Goal: Find specific page/section: Find specific page/section

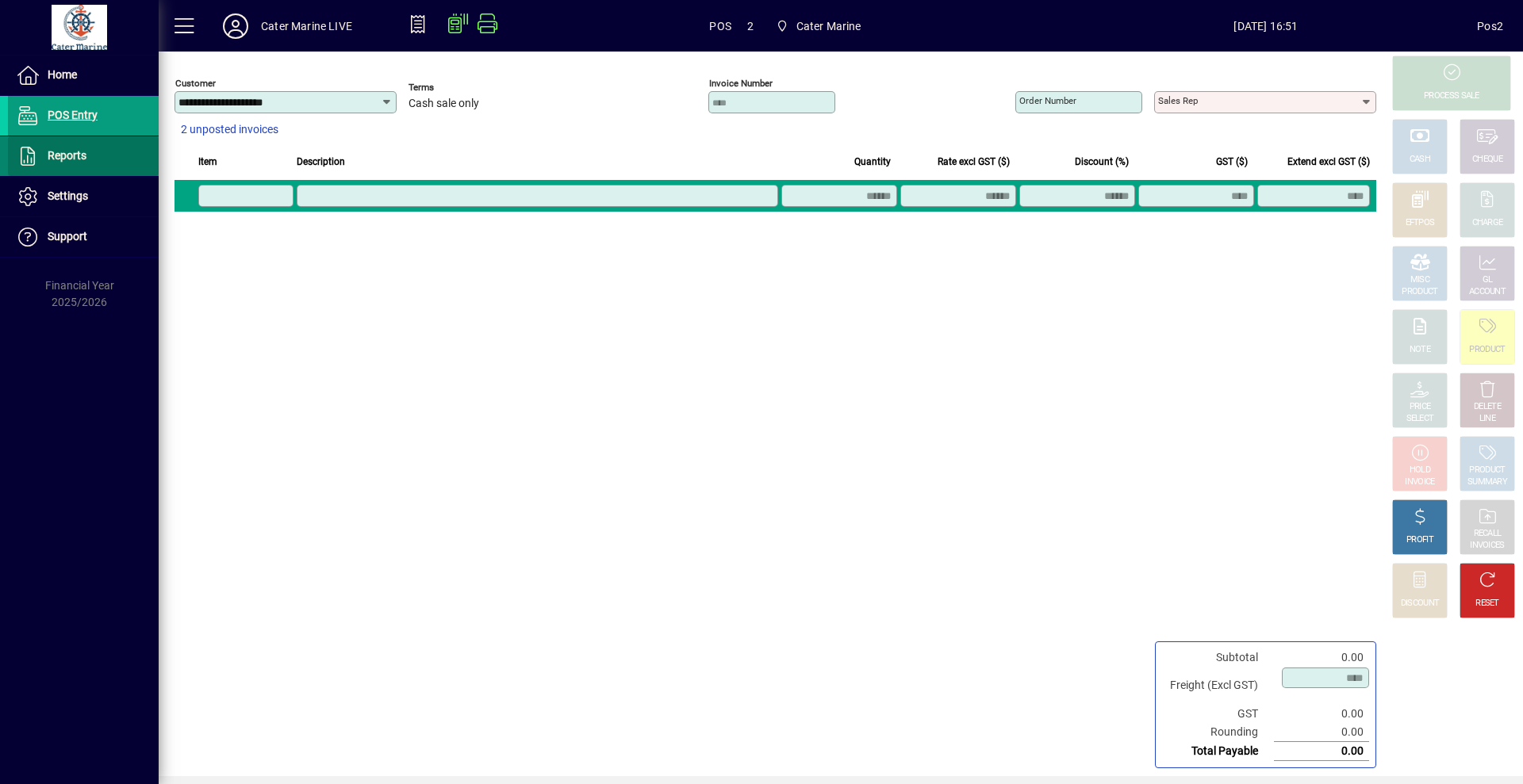
click at [76, 155] on span "Reports" at bounding box center [67, 155] width 39 height 13
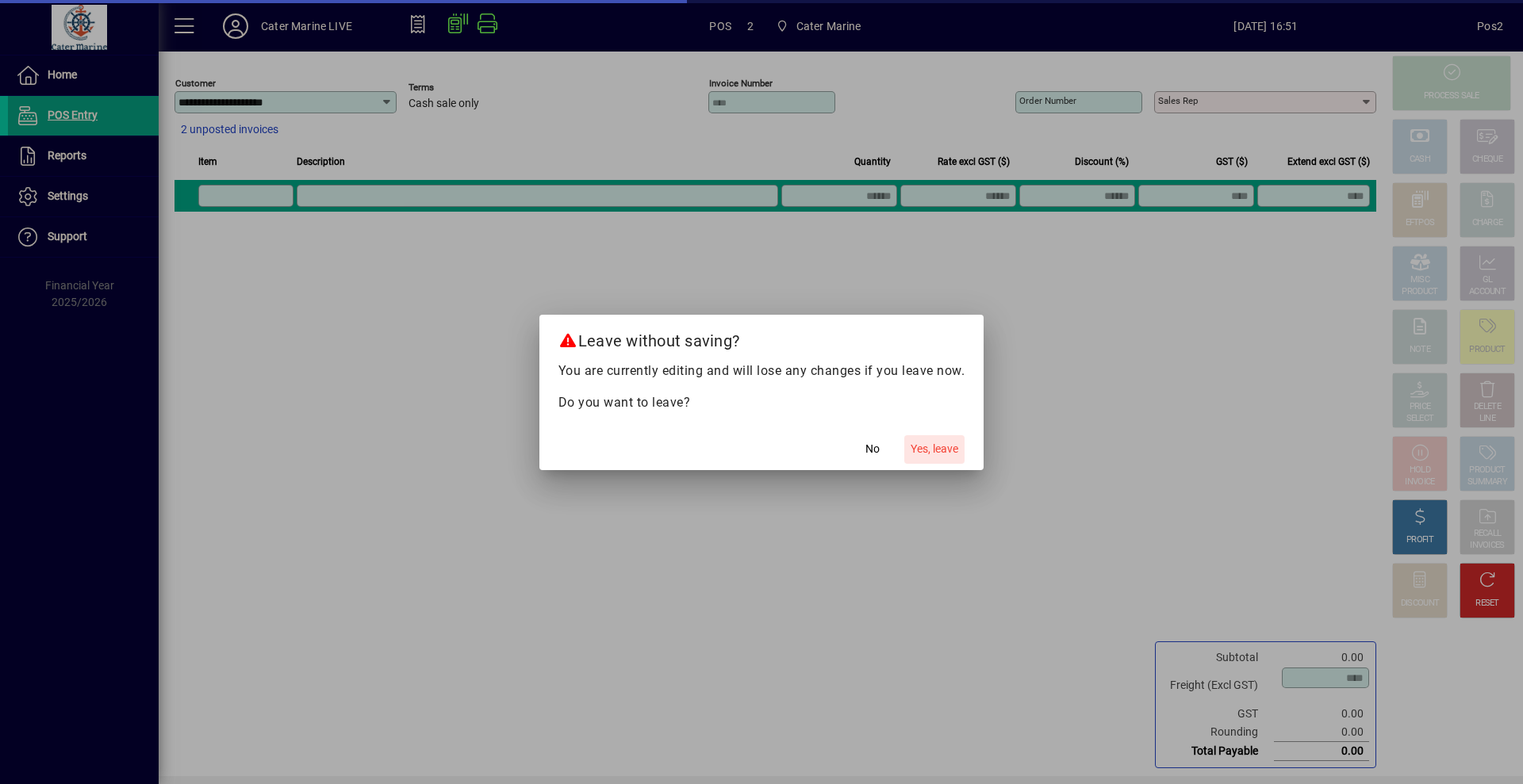
click at [933, 450] on span "Yes, leave" at bounding box center [934, 449] width 48 height 17
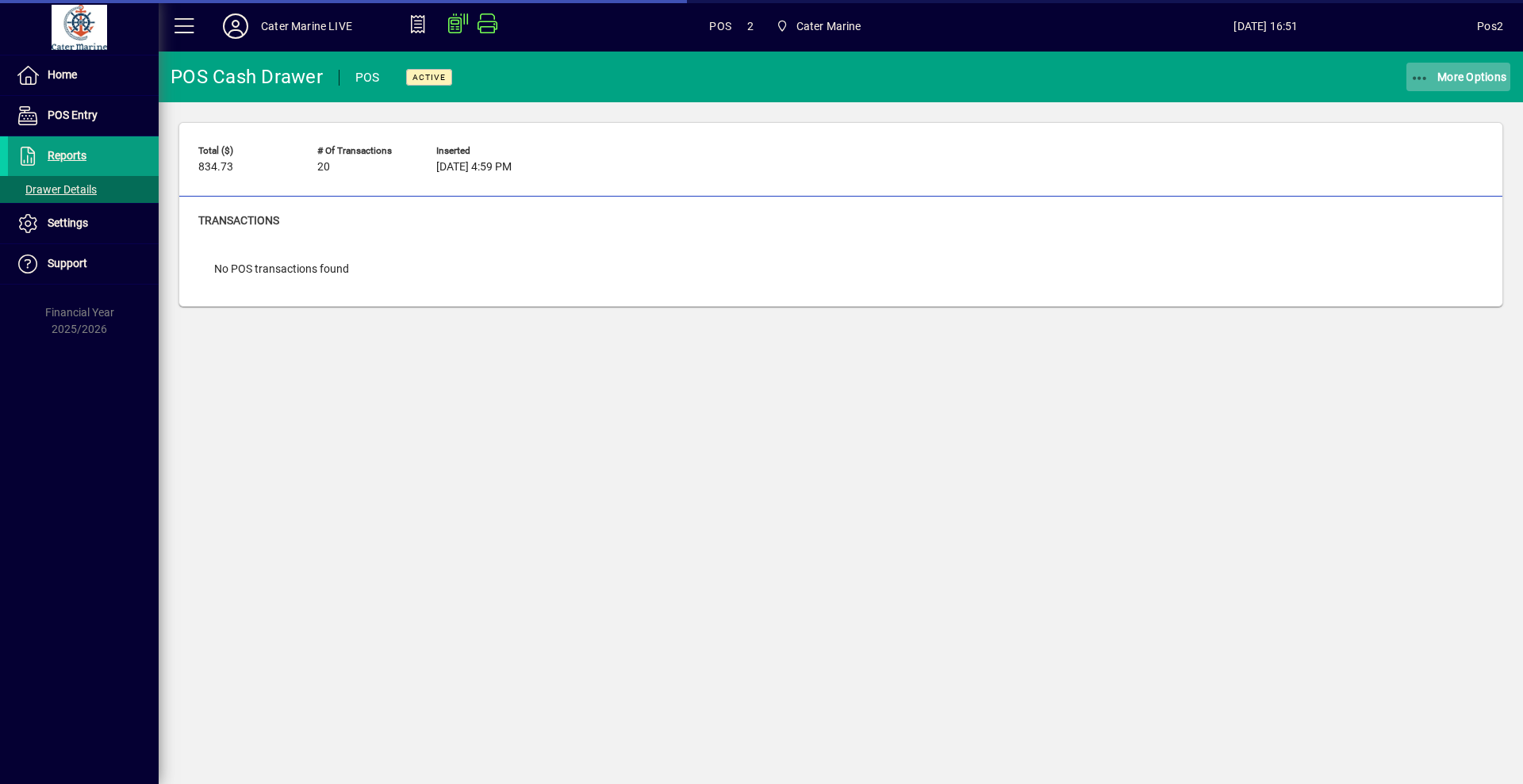
click at [1446, 75] on span "More Options" at bounding box center [1459, 77] width 97 height 13
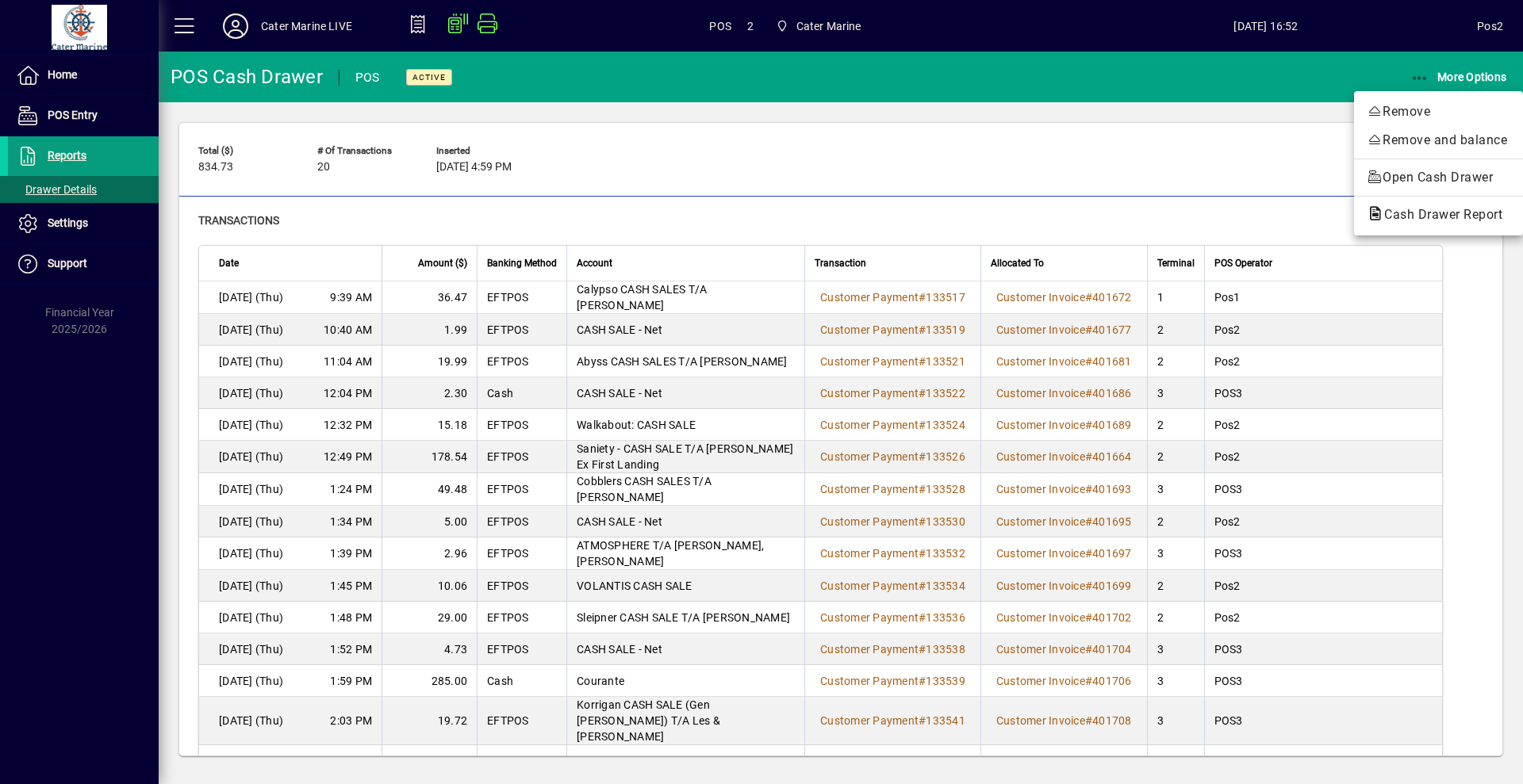
click at [1480, 410] on div at bounding box center [762, 392] width 1523 height 784
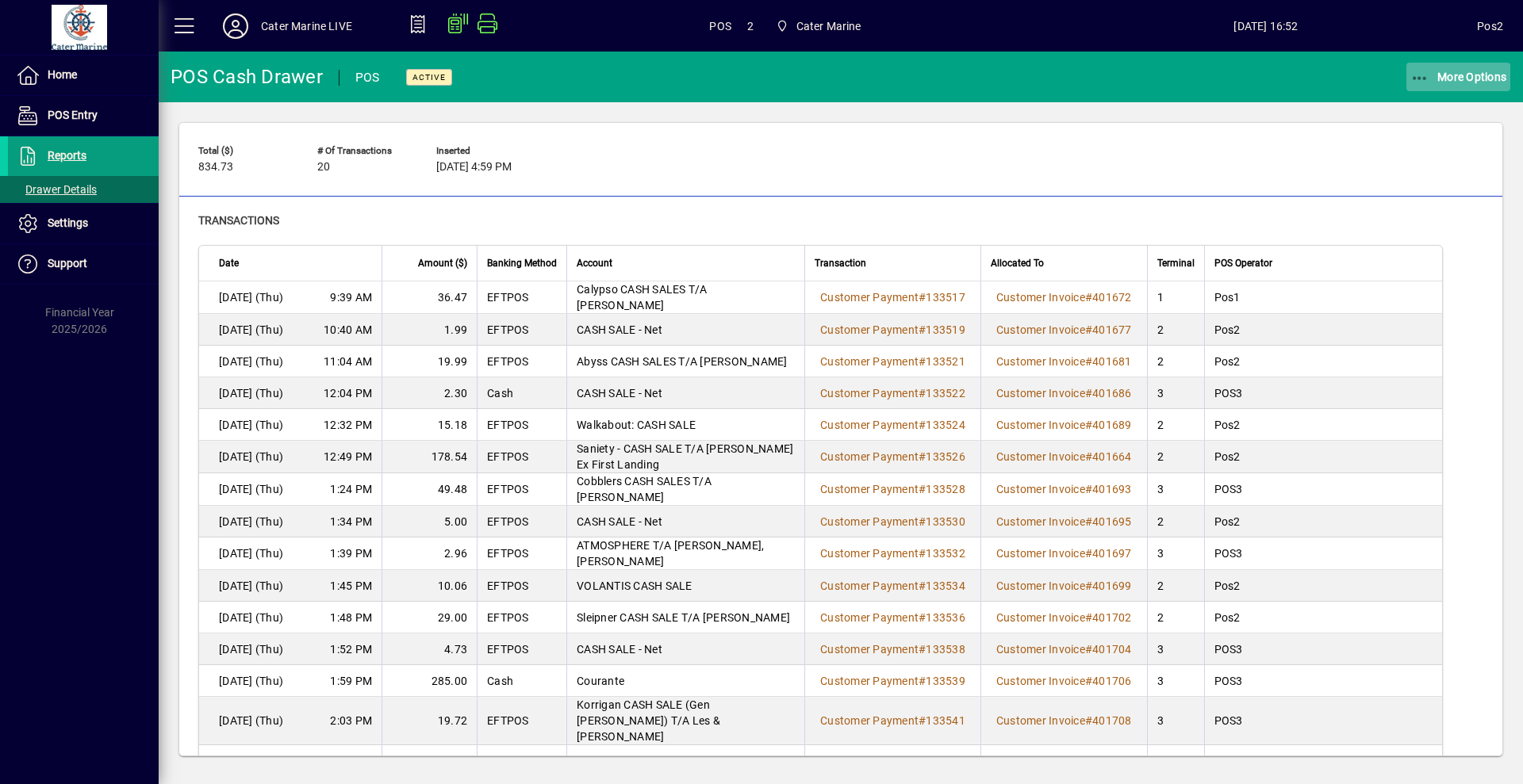
click at [1412, 76] on icon "button" at bounding box center [1420, 78] width 20 height 16
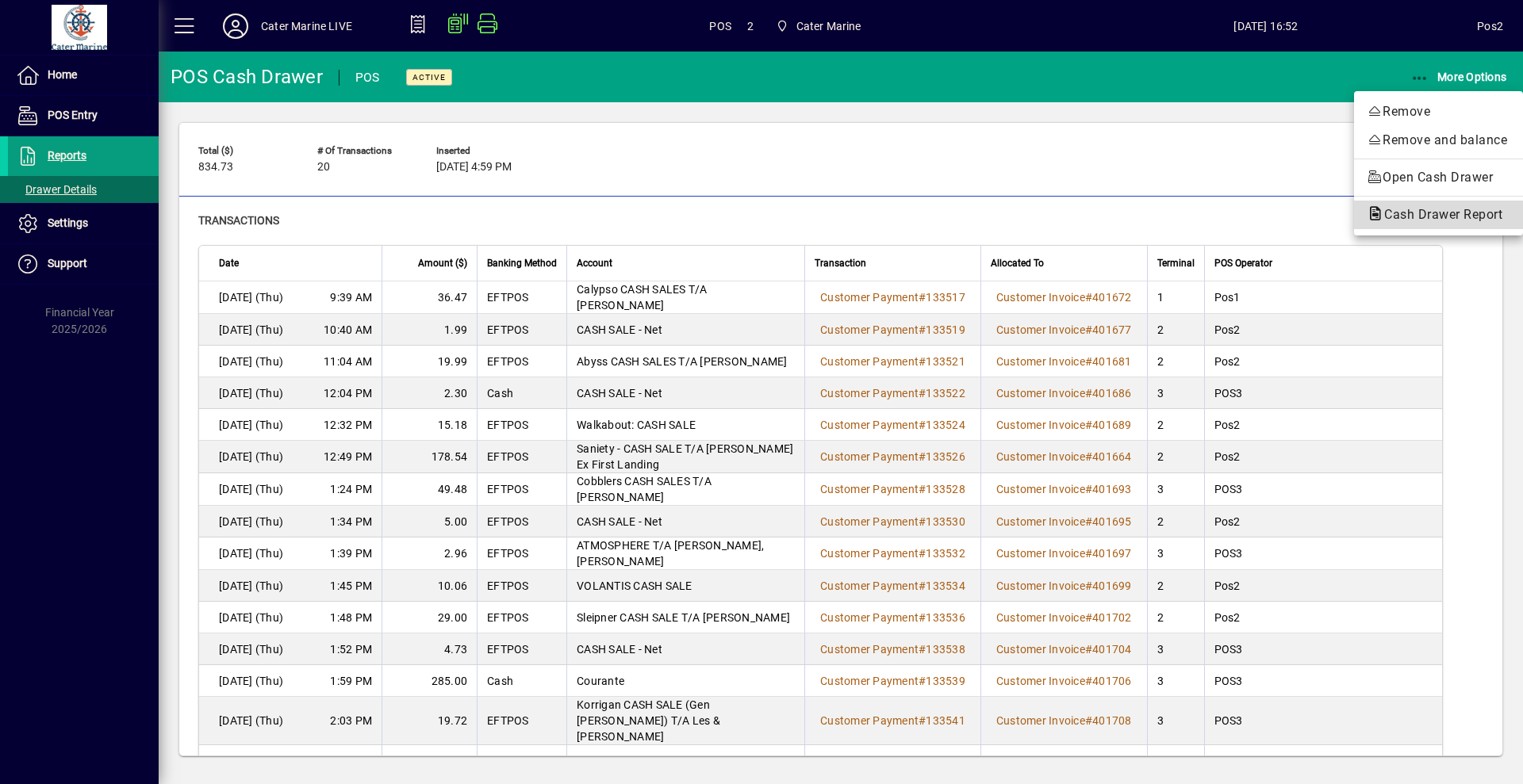
click at [1429, 213] on span "Cash Drawer Report" at bounding box center [1438, 215] width 144 height 15
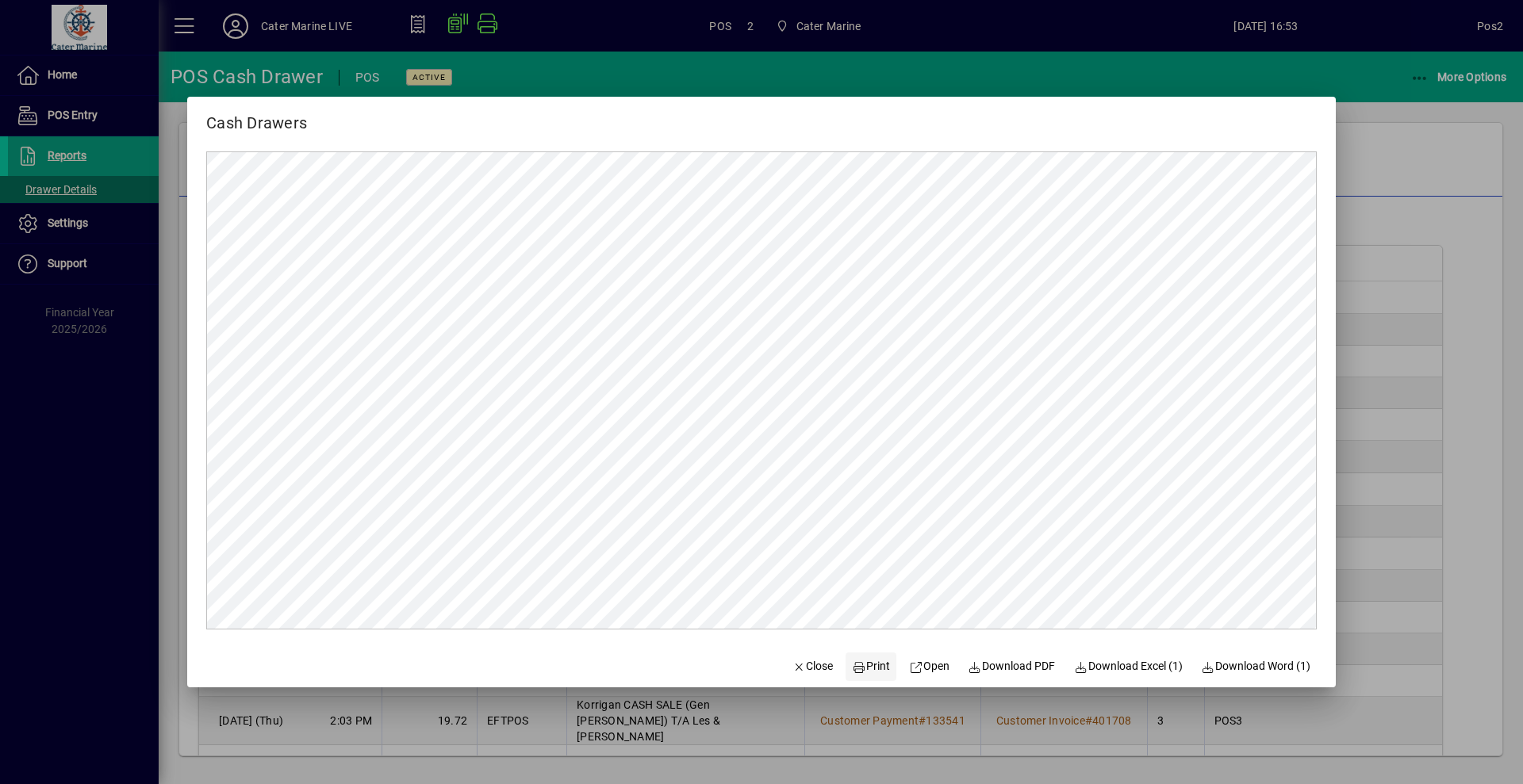
click at [861, 660] on span "Print" at bounding box center [871, 666] width 38 height 17
click at [1401, 201] on div at bounding box center [762, 392] width 1523 height 784
